Goal: Transaction & Acquisition: Download file/media

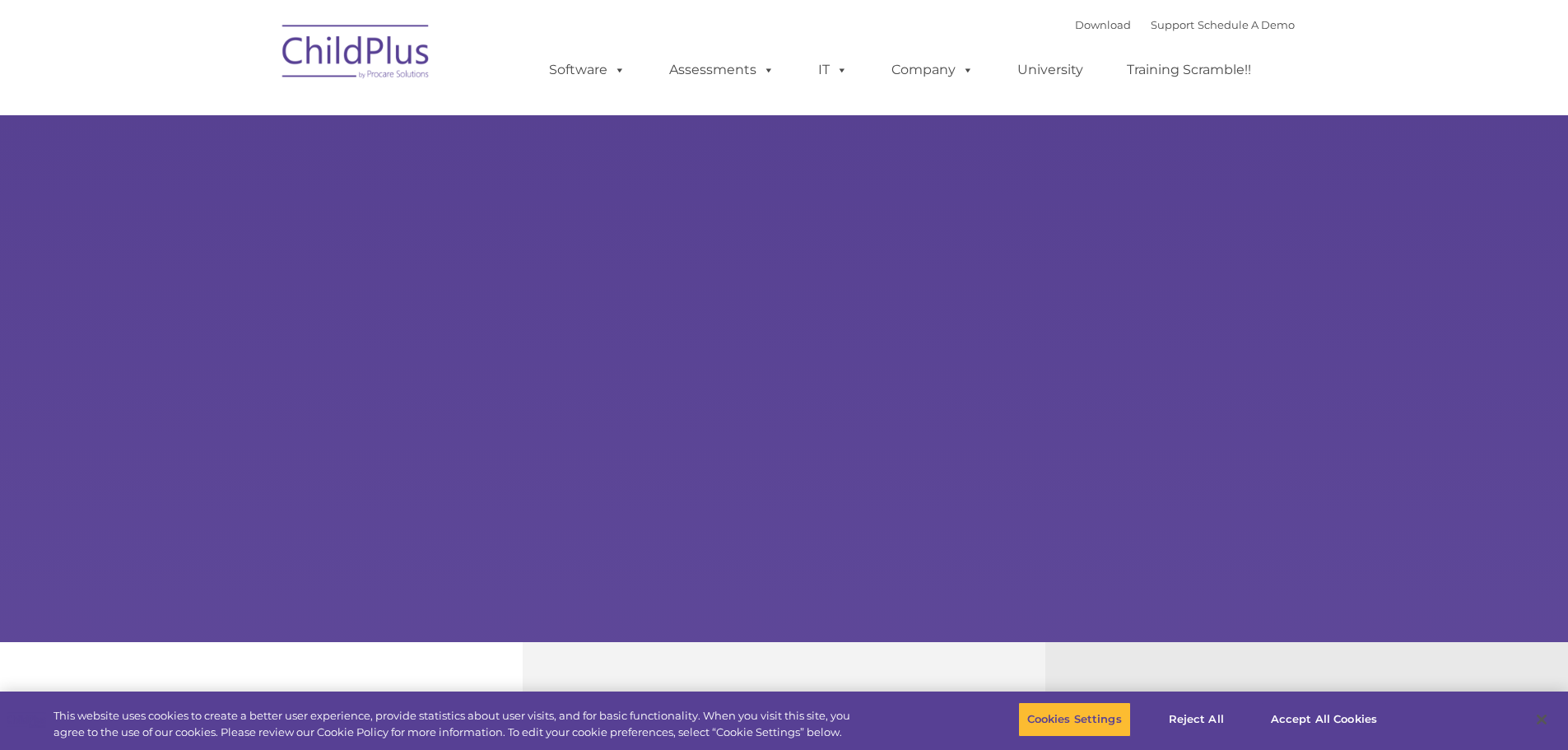
select select "MEDIUM"
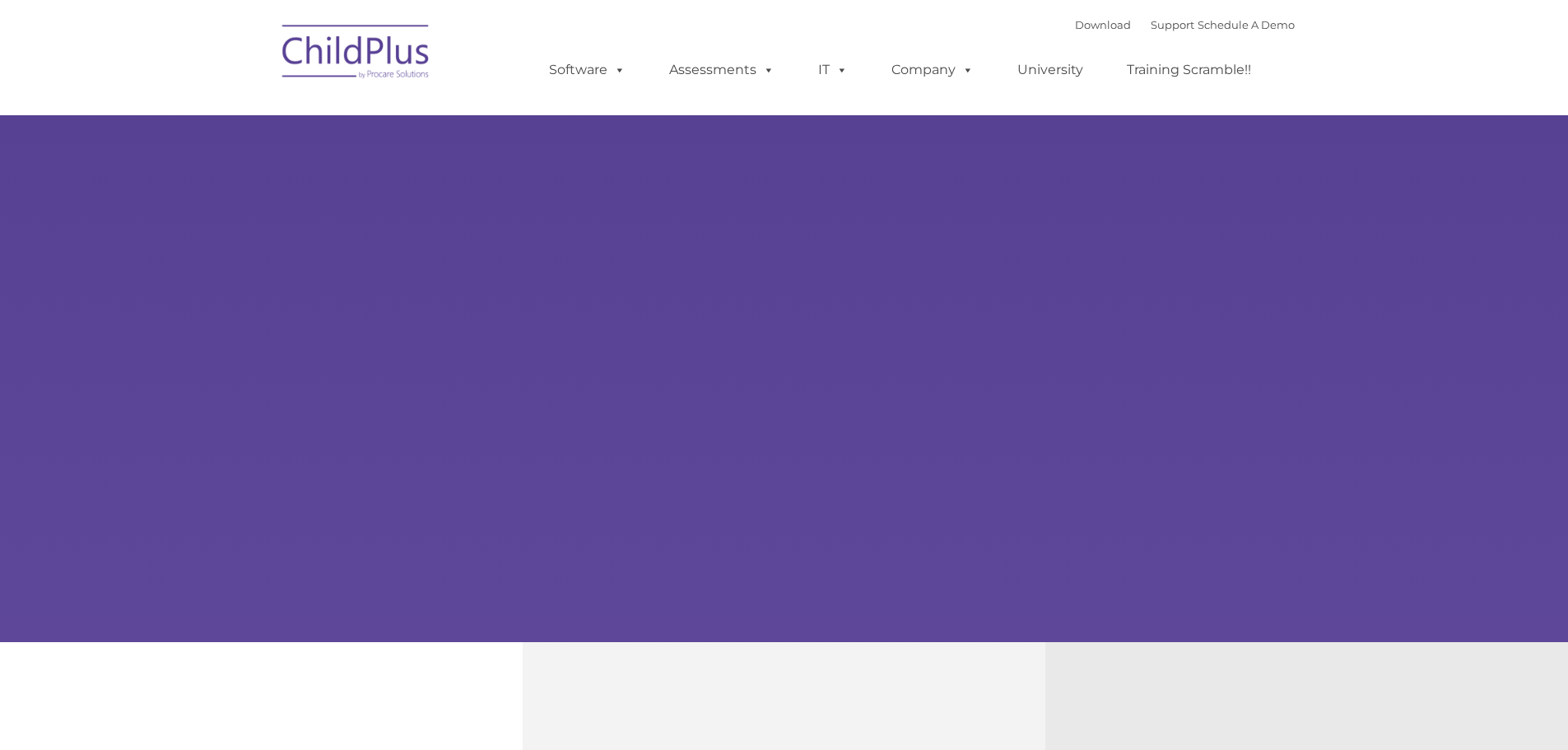
type input ""
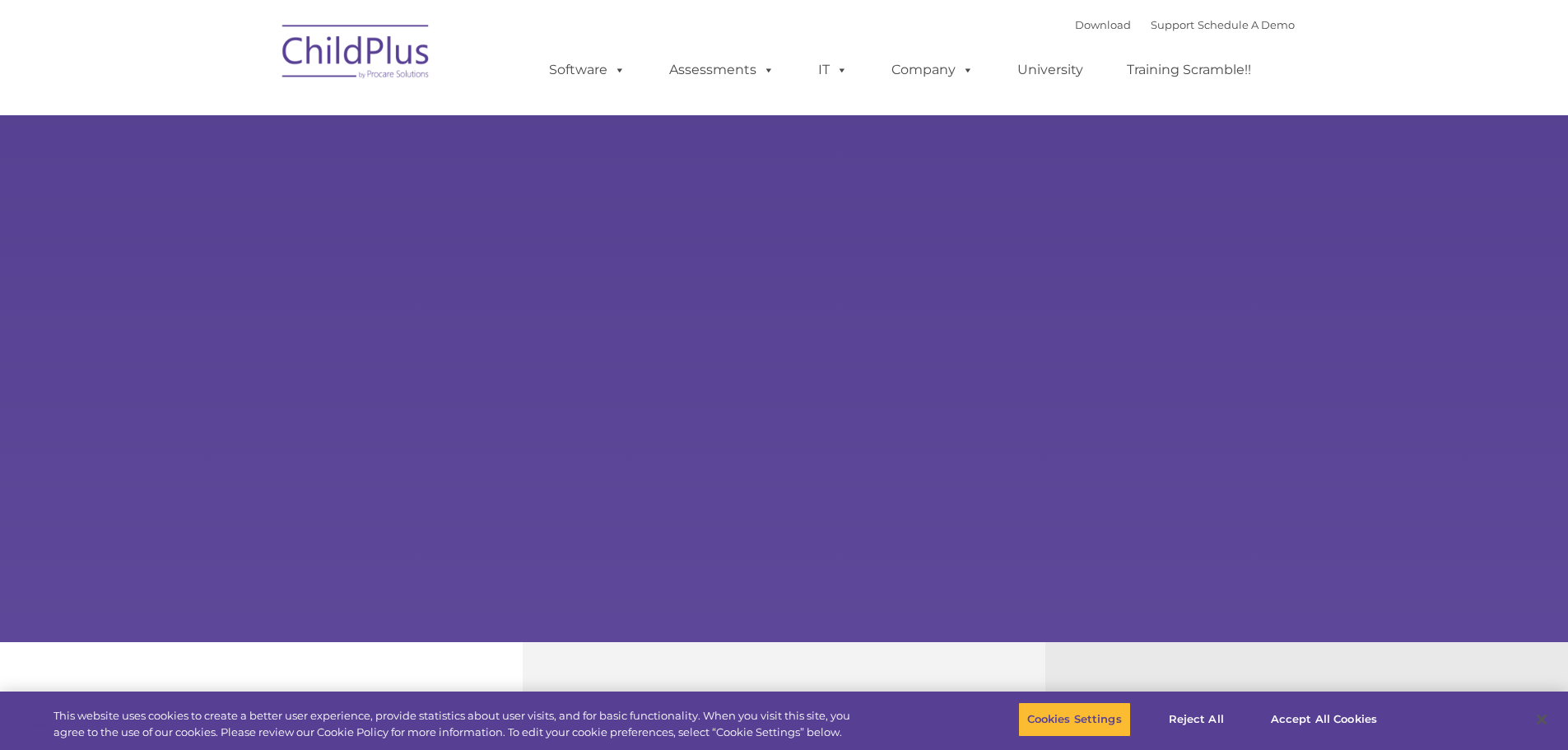
select select "MEDIUM"
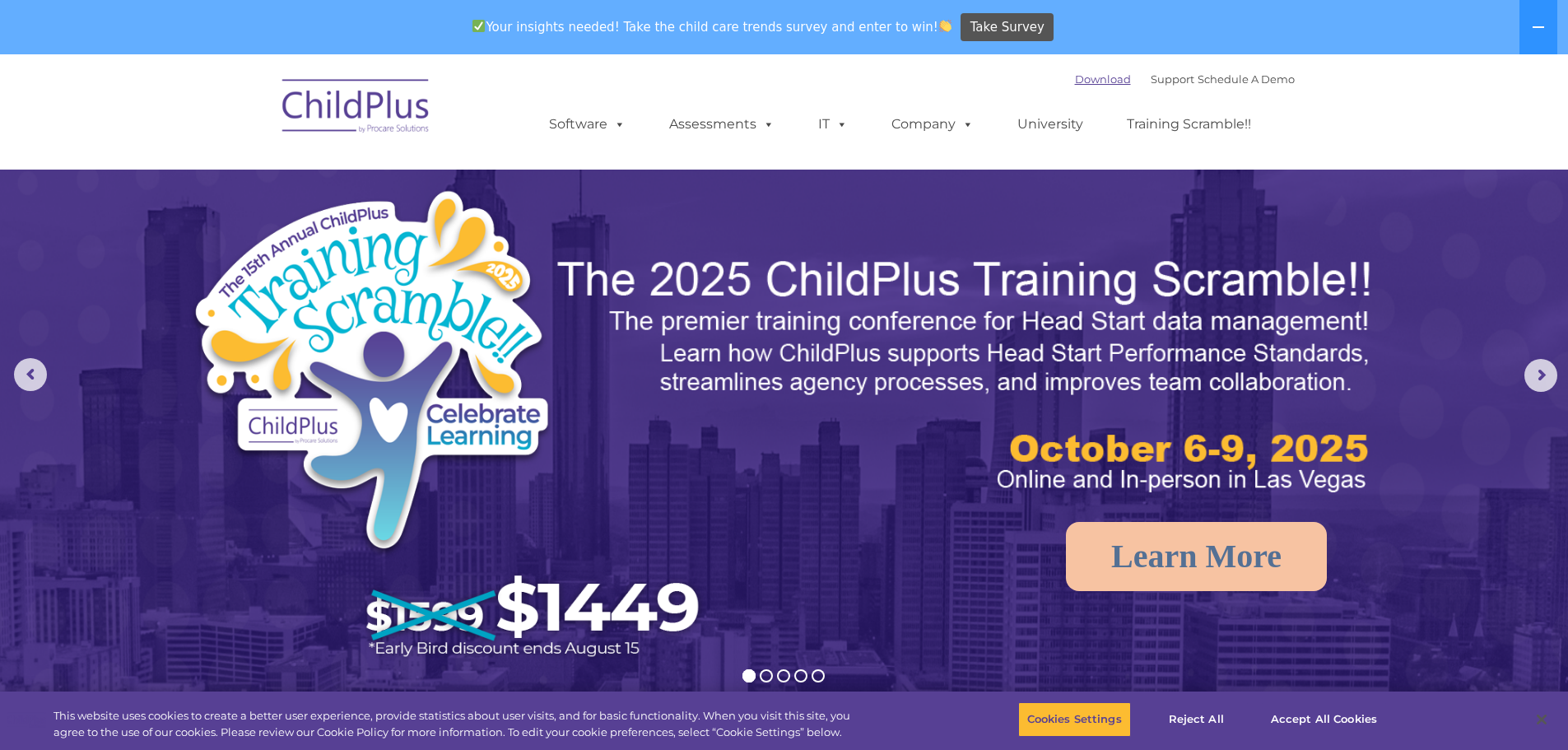
click at [1081, 80] on link "Download" at bounding box center [1102, 79] width 56 height 13
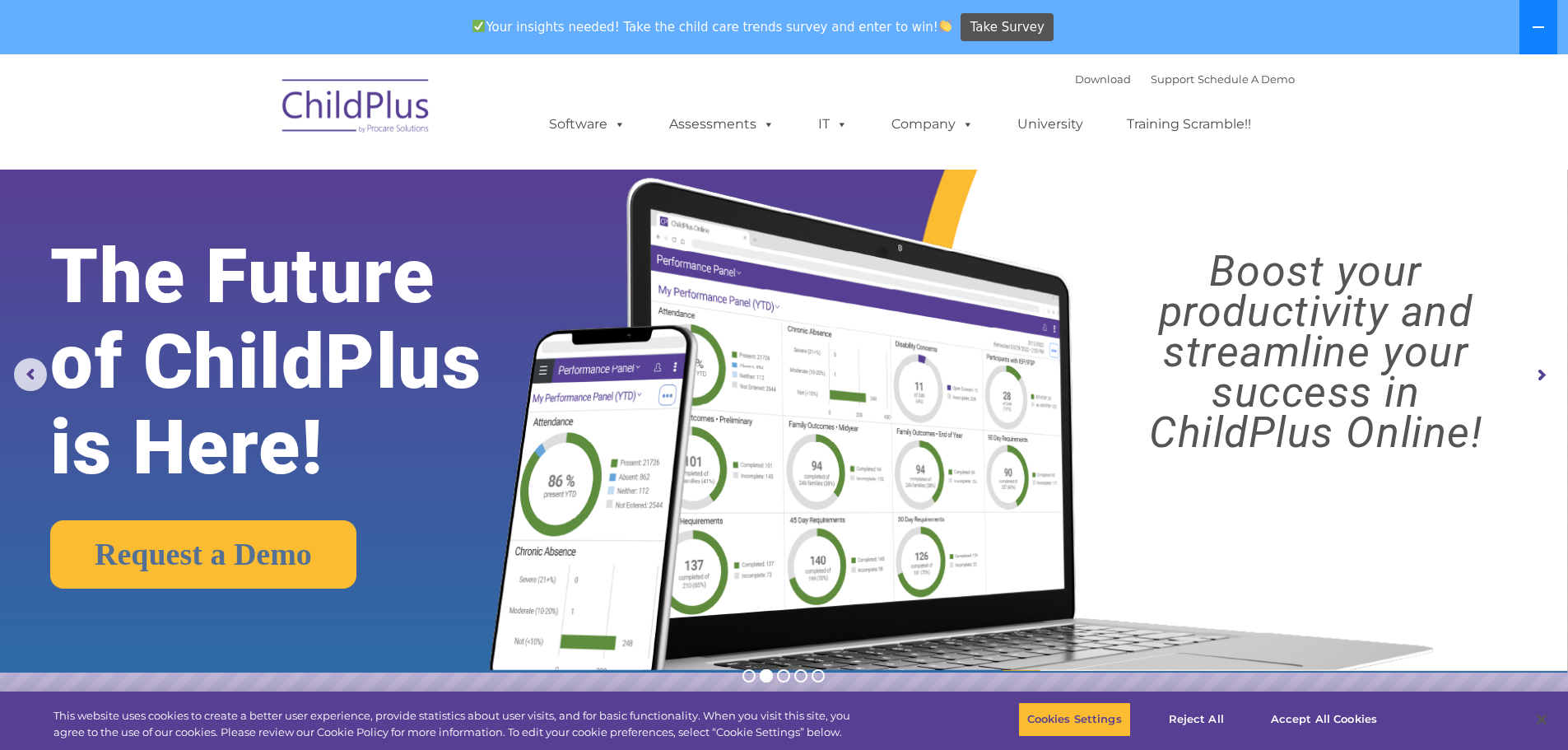
click at [1533, 29] on icon at bounding box center [1538, 28] width 13 height 13
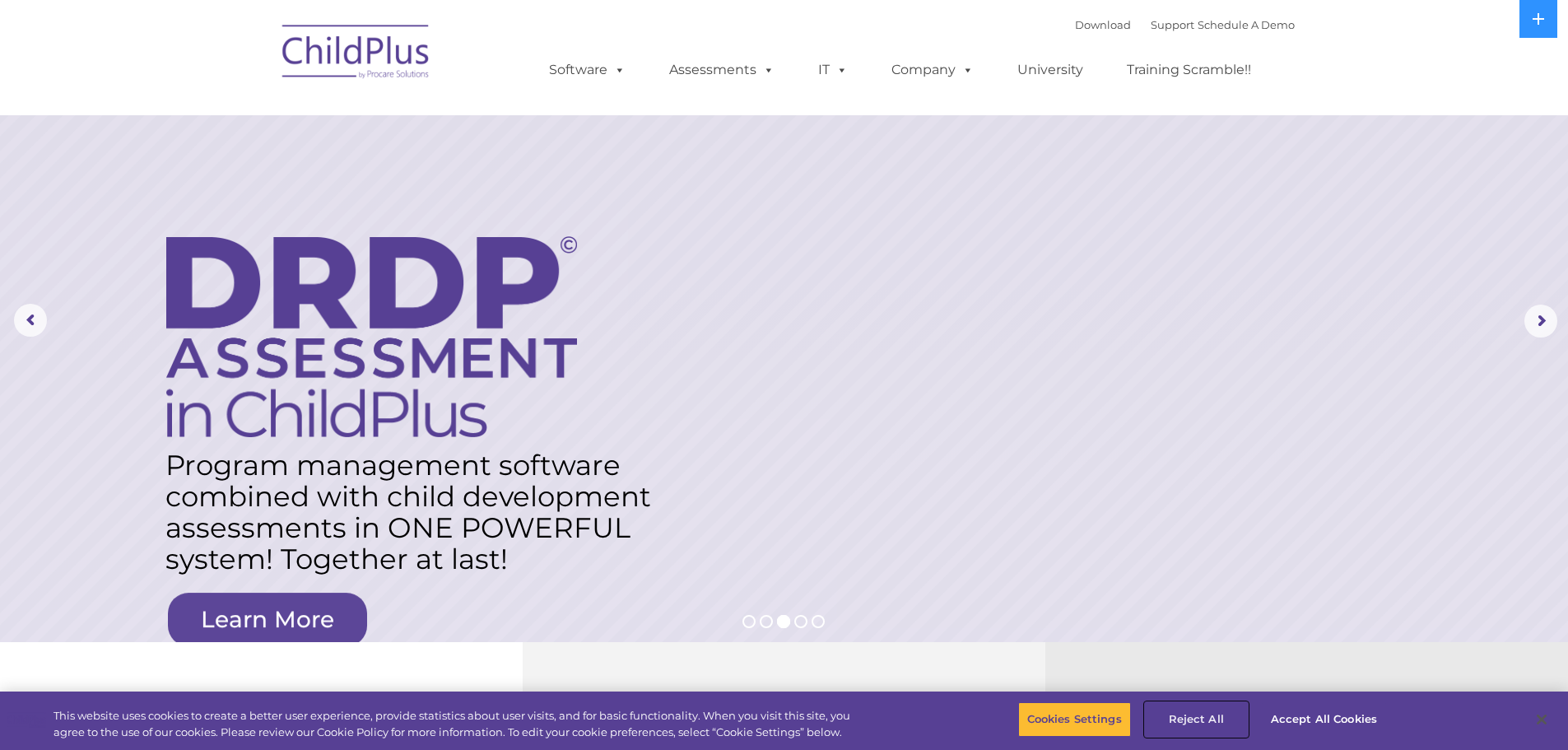
click at [1188, 715] on button "Reject All" at bounding box center [1196, 719] width 103 height 34
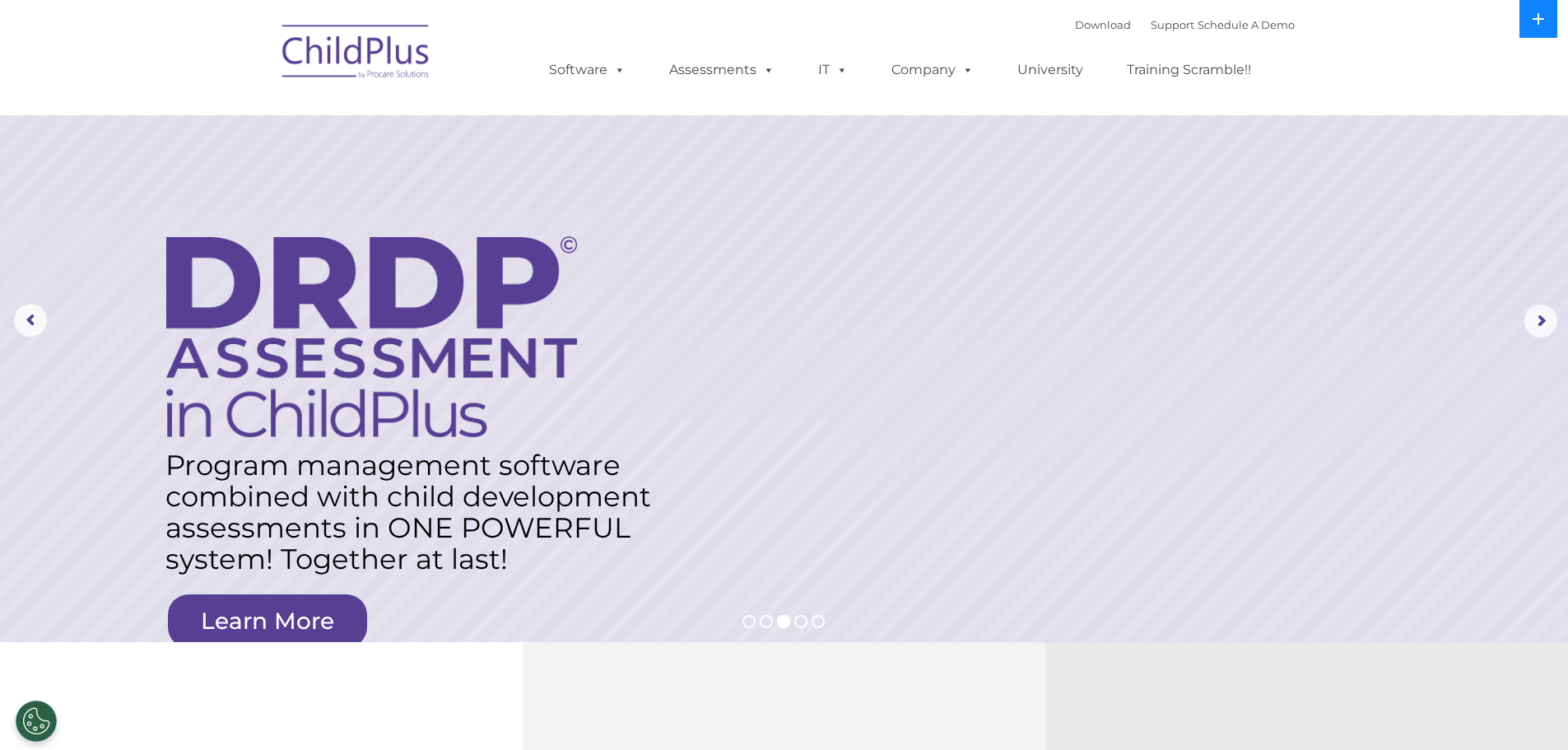
click at [1534, 18] on icon at bounding box center [1538, 19] width 11 height 11
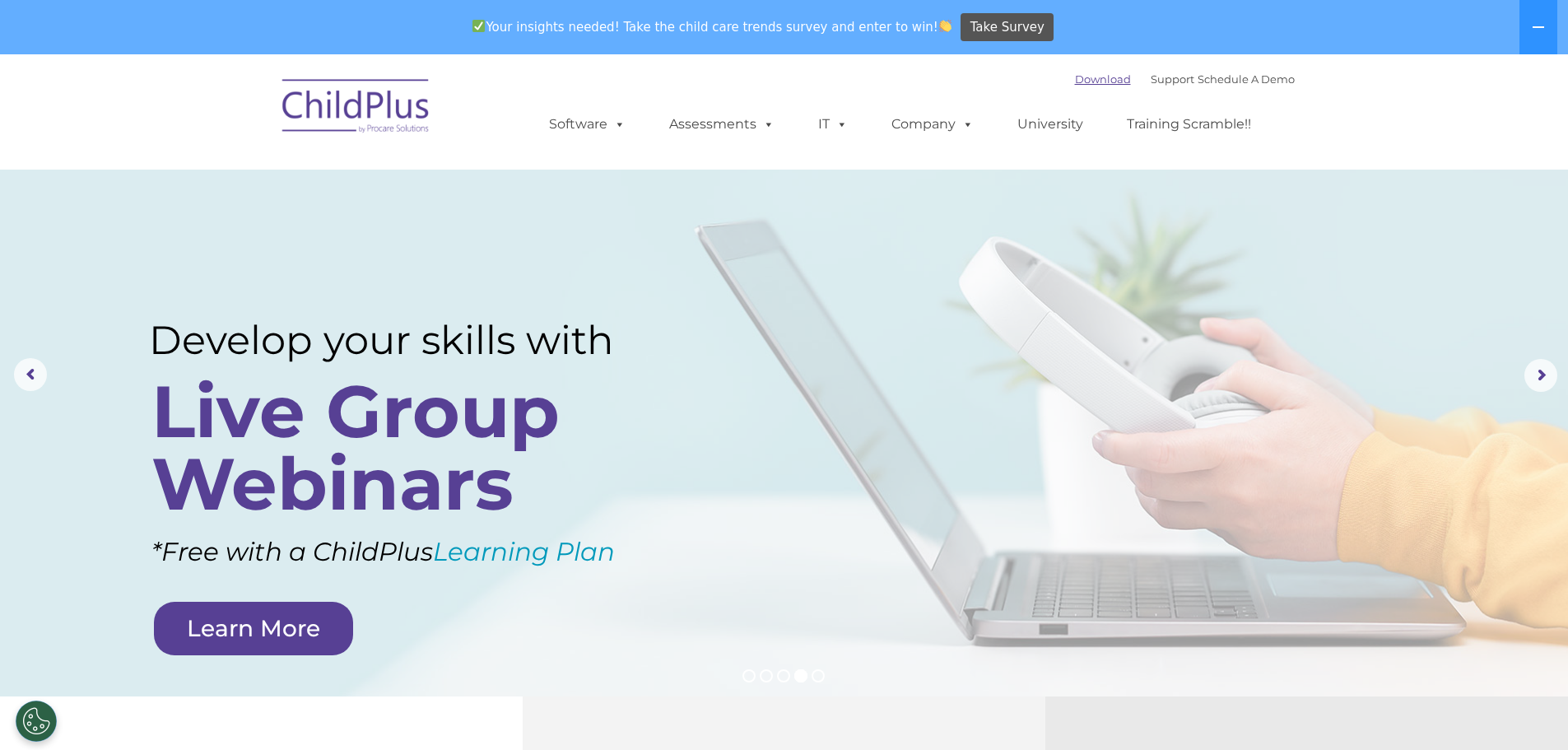
click at [1077, 81] on link "Download" at bounding box center [1102, 79] width 56 height 13
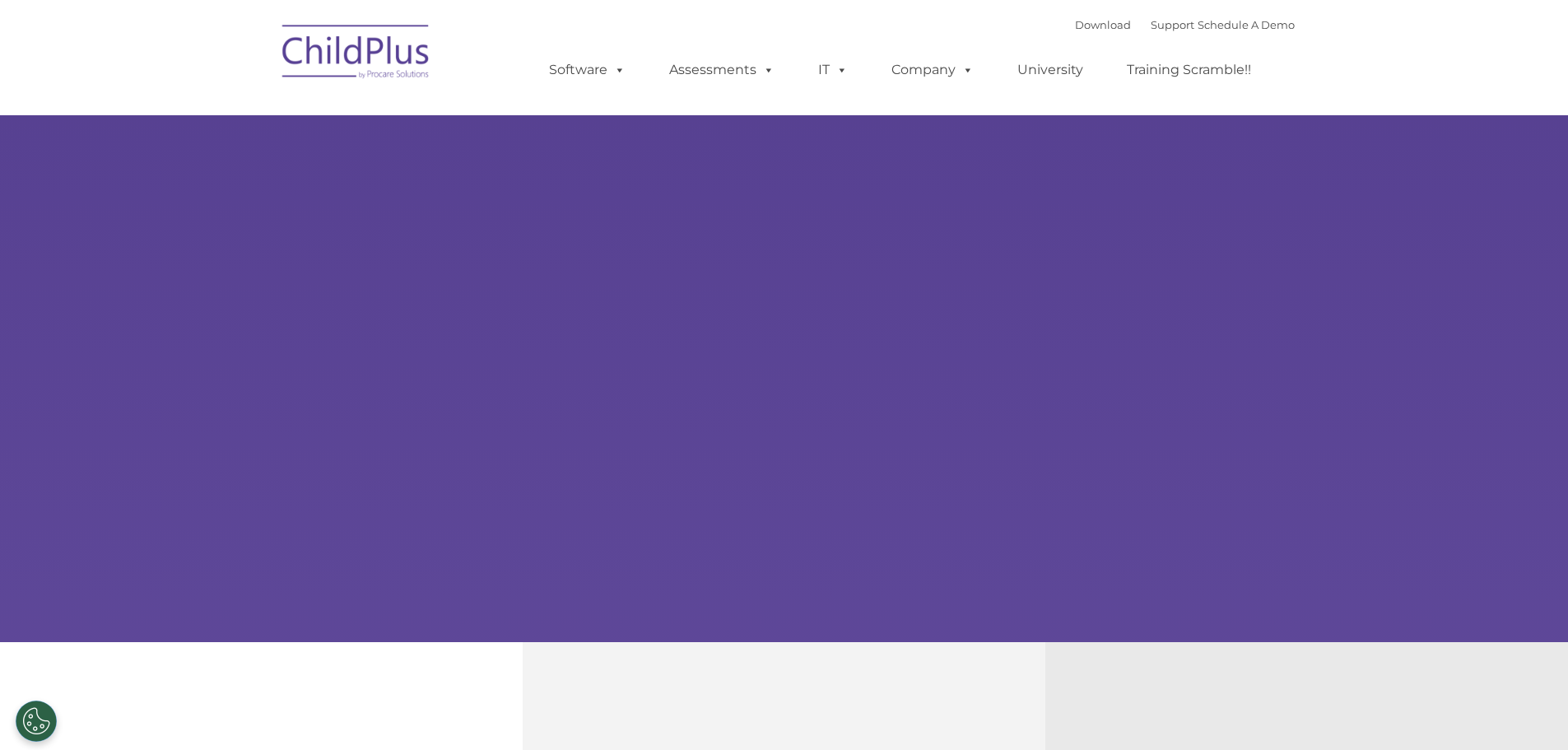
type input ""
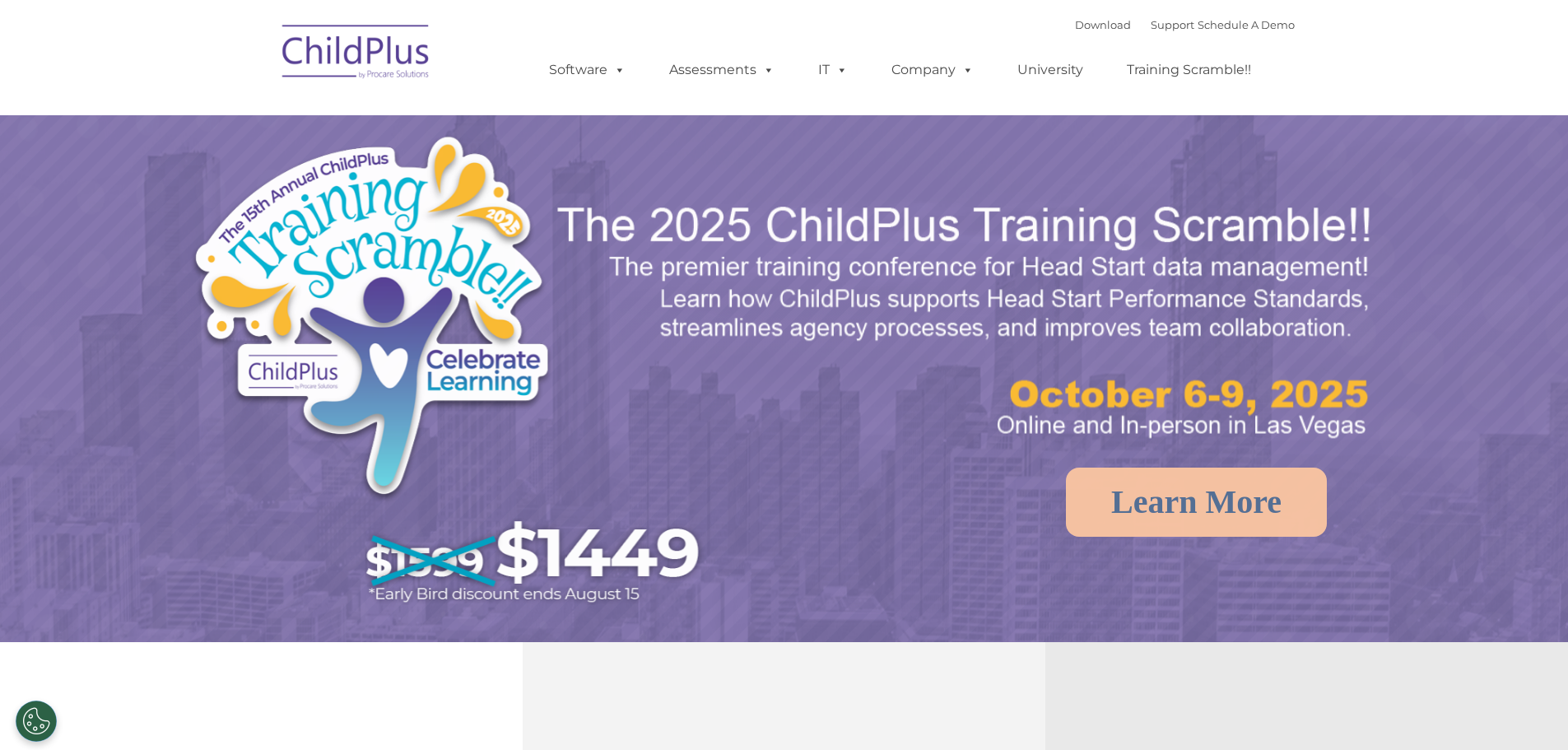
select select "MEDIUM"
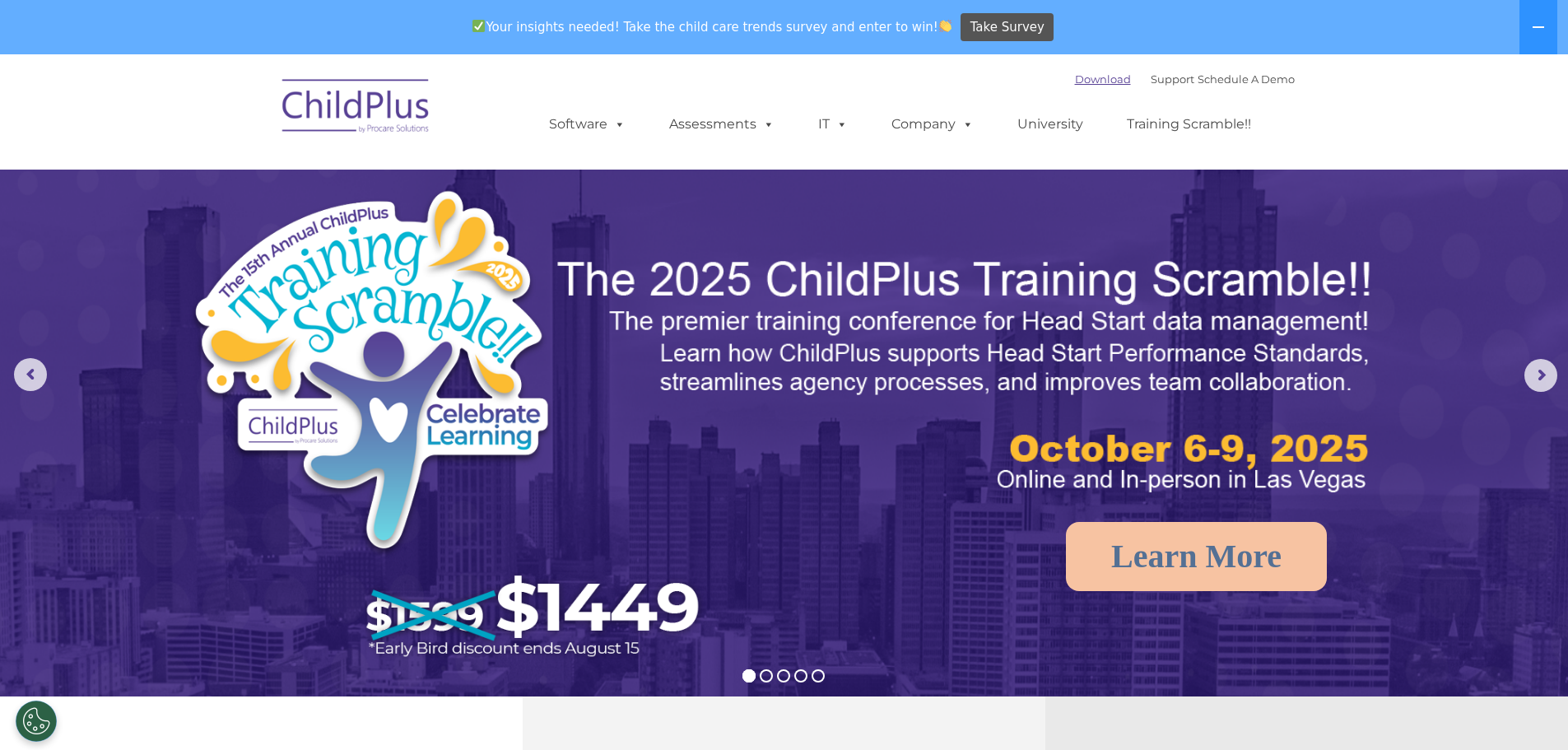
click at [1075, 82] on link "Download" at bounding box center [1102, 79] width 56 height 13
